Goal: Information Seeking & Learning: Learn about a topic

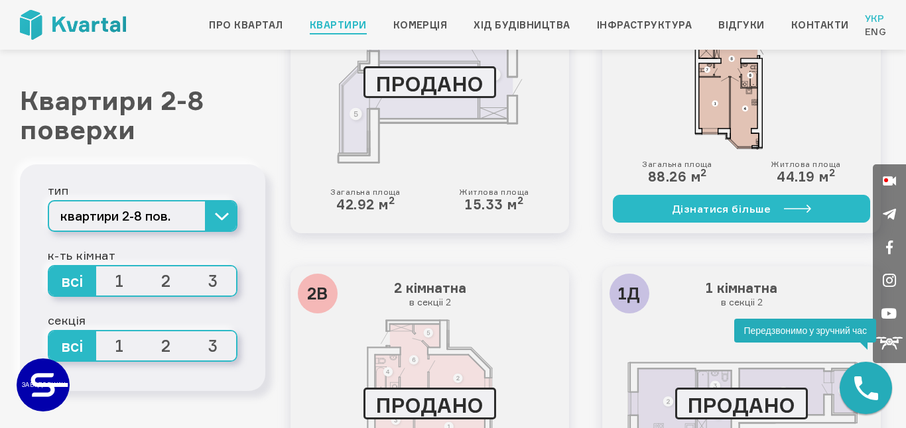
scroll to position [1739, 0]
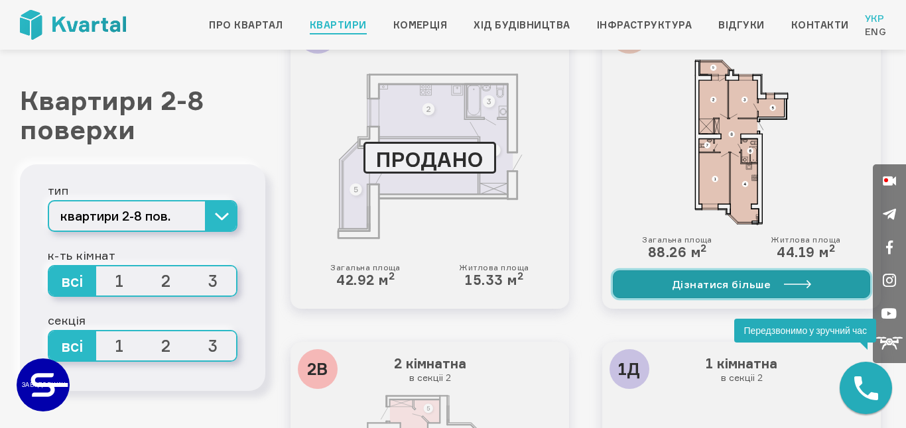
click at [669, 281] on link "Дізнатися більше" at bounding box center [741, 285] width 257 height 28
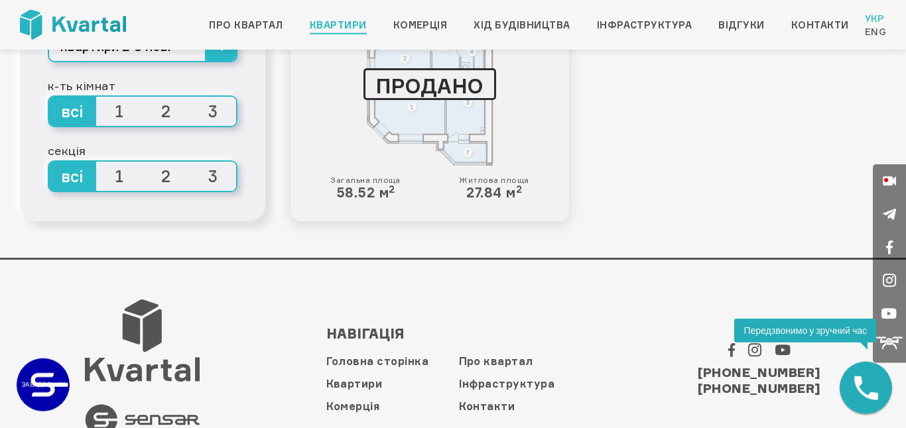
scroll to position [3354, 0]
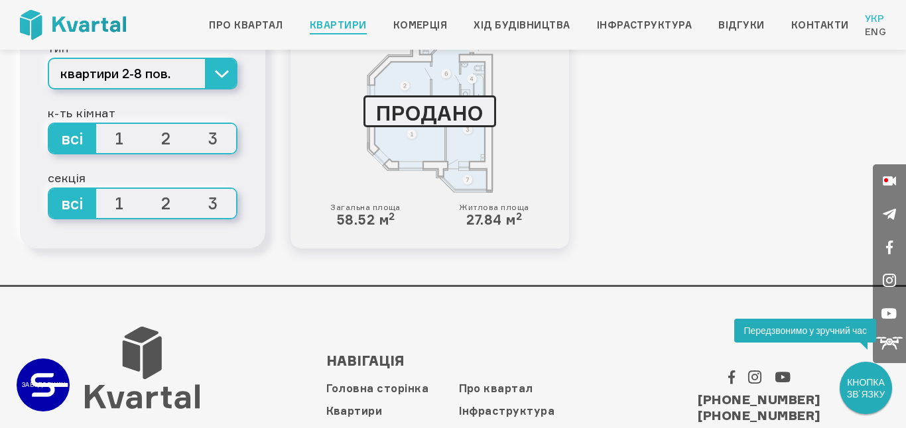
click at [221, 142] on span "3" at bounding box center [213, 138] width 47 height 29
click at [190, 124] on input "3" at bounding box center [190, 124] width 0 height 0
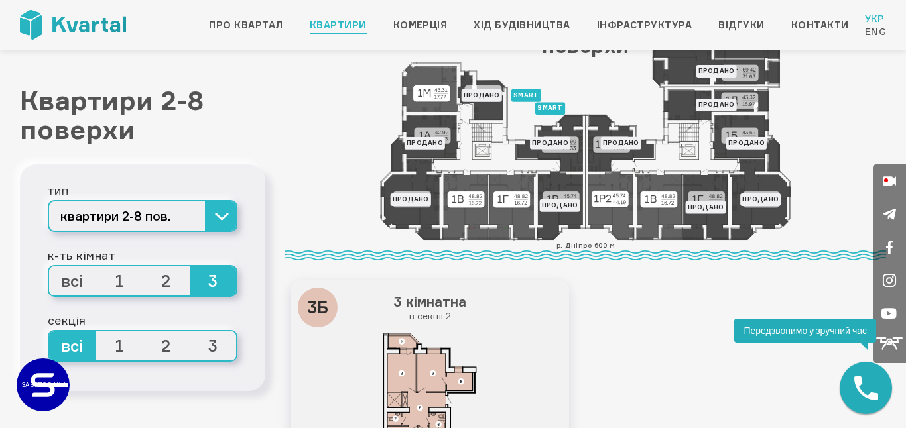
scroll to position [302, 0]
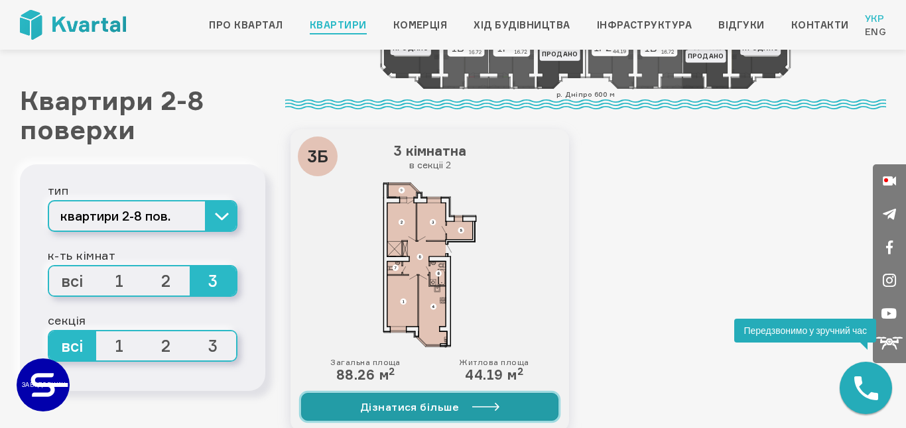
click at [465, 406] on link "Дізнатися більше" at bounding box center [429, 407] width 257 height 28
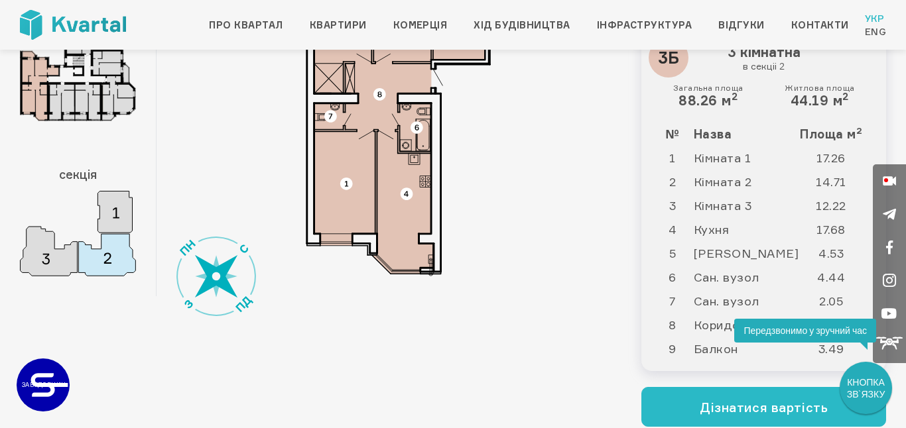
scroll to position [76, 0]
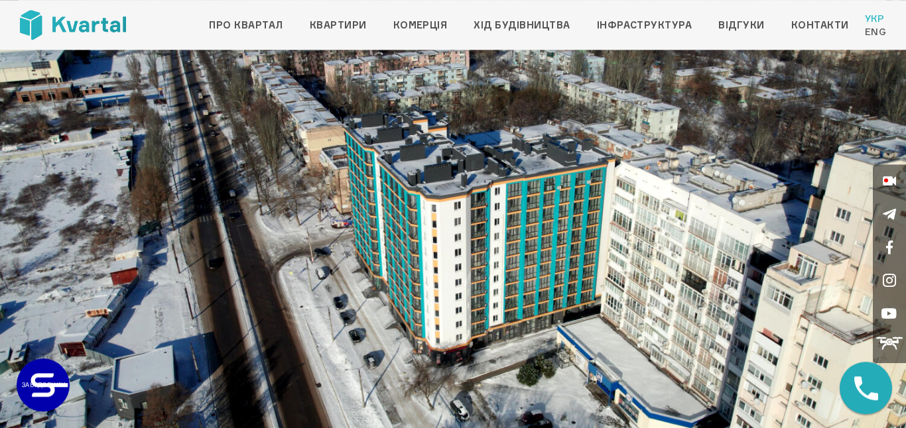
scroll to position [76, 0]
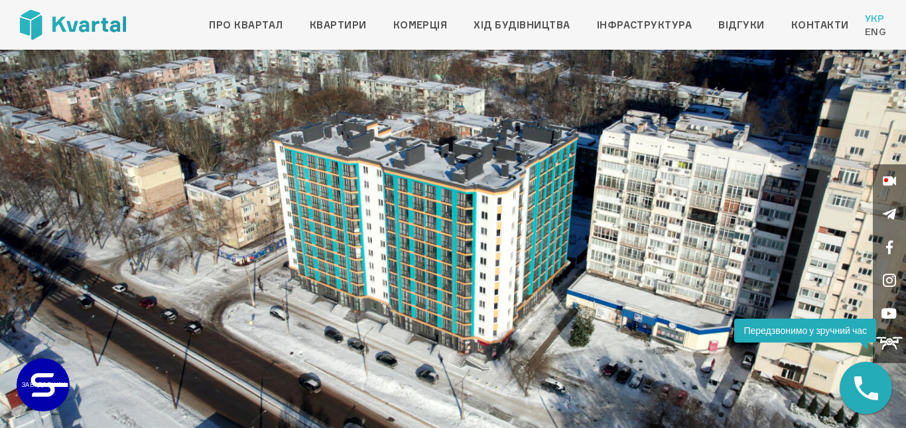
click at [516, 349] on img at bounding box center [453, 229] width 906 height 510
